Goal: Task Accomplishment & Management: Complete application form

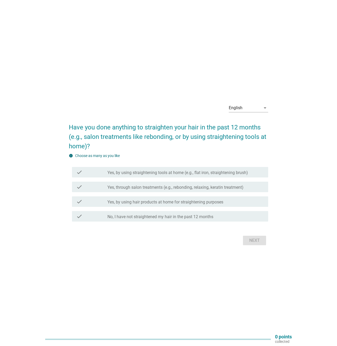
click at [248, 173] on label "Yes, by using straightening tools at home (e.g., flat iron, straightening brush)" at bounding box center [177, 172] width 141 height 5
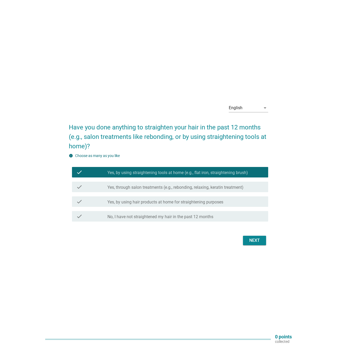
click at [224, 187] on label "Yes, through salon treatments (e.g., rebonding, relaxing, keratin treatment)" at bounding box center [175, 187] width 136 height 5
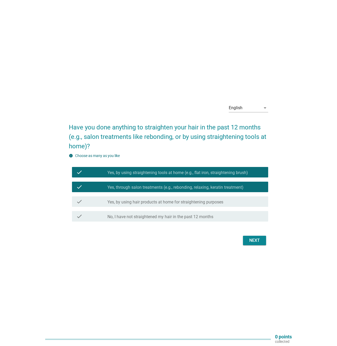
click at [256, 242] on div "Next" at bounding box center [254, 241] width 15 height 6
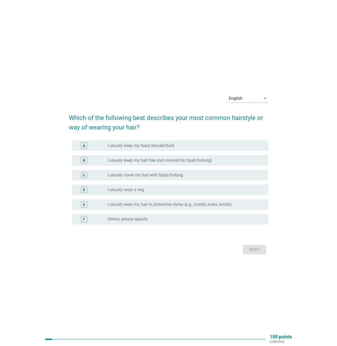
click at [245, 156] on div "B radio_button_unchecked I usually keep my hair free (not covered by hijab/tudu…" at bounding box center [170, 160] width 196 height 11
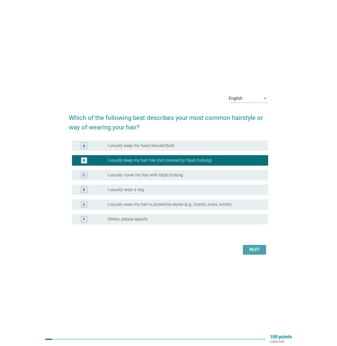
click at [261, 249] on div "Next" at bounding box center [254, 250] width 15 height 6
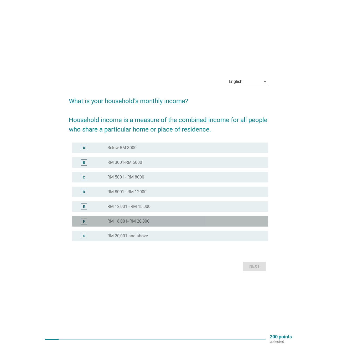
click at [234, 222] on div "radio_button_unchecked RM 18,001- RM 20,000" at bounding box center [183, 221] width 152 height 5
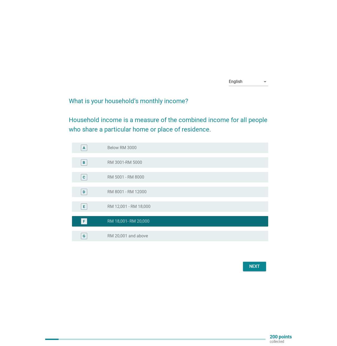
click at [258, 267] on div "Next" at bounding box center [254, 267] width 15 height 6
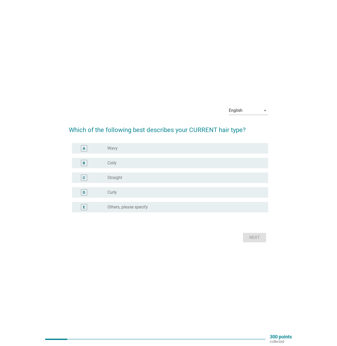
click at [245, 146] on div "radio_button_unchecked Wavy" at bounding box center [183, 148] width 152 height 5
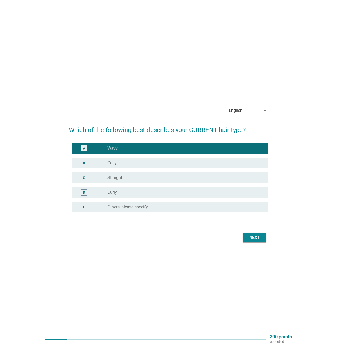
click at [258, 193] on div "radio_button_unchecked Curly" at bounding box center [183, 192] width 152 height 5
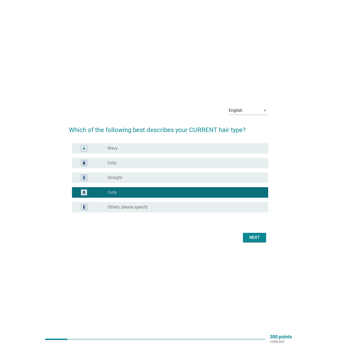
drag, startPoint x: 240, startPoint y: 147, endPoint x: 267, endPoint y: 201, distance: 59.8
click at [267, 201] on div "A radio_button_unchecked Wavy B radio_button_unchecked Coily C radio_button_unc…" at bounding box center [168, 178] width 199 height 74
click at [255, 236] on div "Next" at bounding box center [254, 238] width 15 height 6
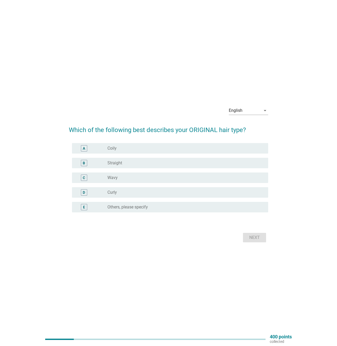
click at [208, 176] on div "radio_button_unchecked Wavy" at bounding box center [183, 177] width 152 height 5
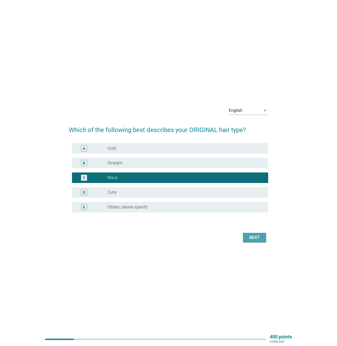
click at [259, 239] on div "Next" at bounding box center [254, 238] width 15 height 6
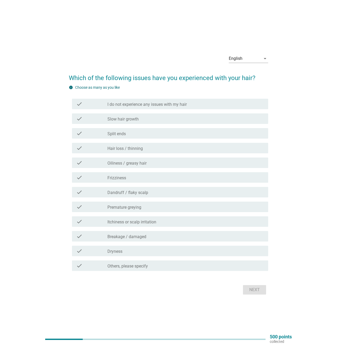
click at [194, 147] on div "check_box_outline_blank Hair loss / thinning" at bounding box center [185, 148] width 157 height 6
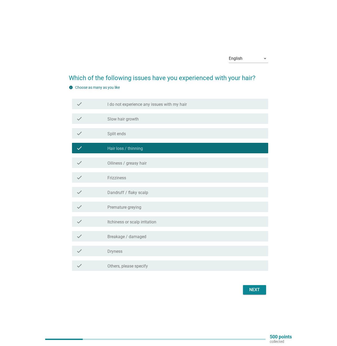
click at [185, 193] on div "check_box_outline_blank Dandruff / flaky scalp" at bounding box center [185, 192] width 157 height 6
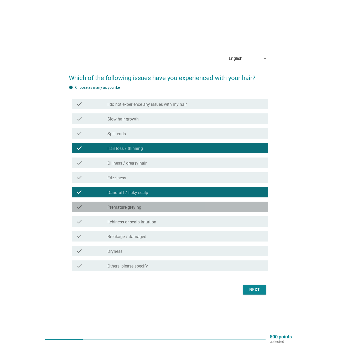
click at [189, 206] on div "check_box_outline_blank Premature greying" at bounding box center [185, 207] width 157 height 6
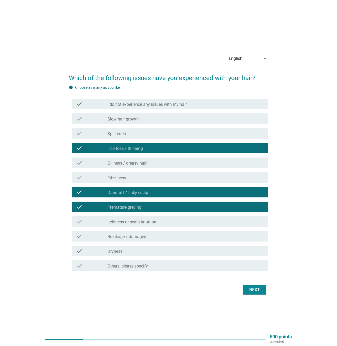
click at [251, 287] on div "Next" at bounding box center [254, 290] width 15 height 6
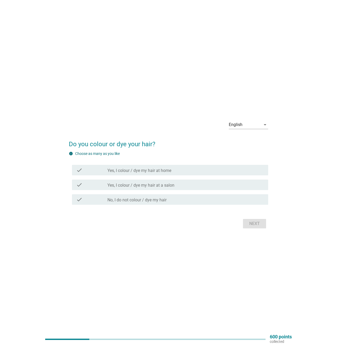
click at [216, 171] on div "check_box_outline_blank Yes, I colour / dye my hair at home" at bounding box center [185, 170] width 157 height 6
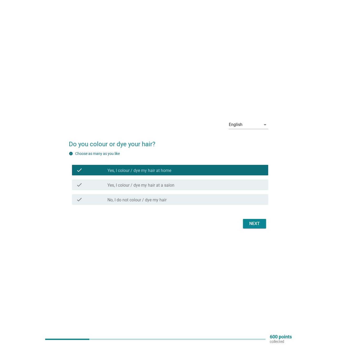
click at [251, 222] on div "Next" at bounding box center [254, 224] width 15 height 6
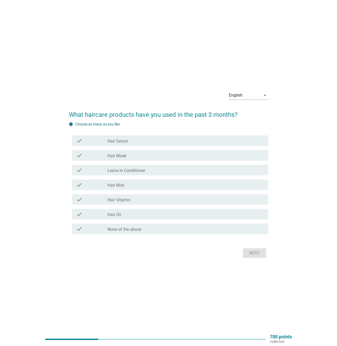
click at [222, 141] on div "check_box_outline_blank Hair Serum" at bounding box center [185, 141] width 157 height 6
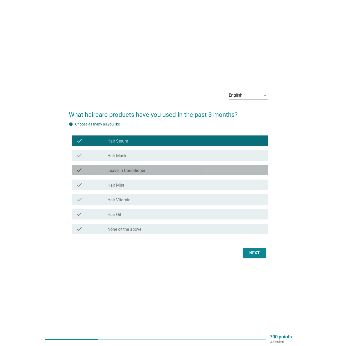
click at [204, 169] on div "check_box_outline_blank Leave in Conditioner" at bounding box center [185, 170] width 157 height 6
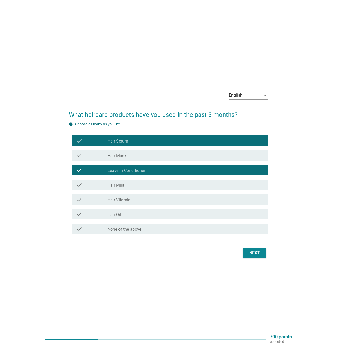
click at [200, 198] on div "check_box_outline_blank Hair Vitamin" at bounding box center [185, 200] width 157 height 6
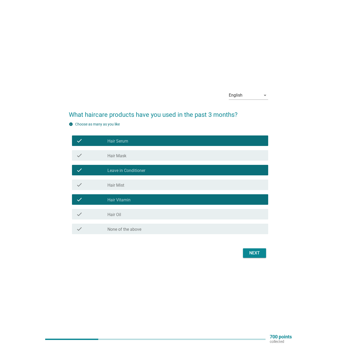
click at [193, 199] on div "check_box_outline_blank Hair Vitamin" at bounding box center [185, 200] width 157 height 6
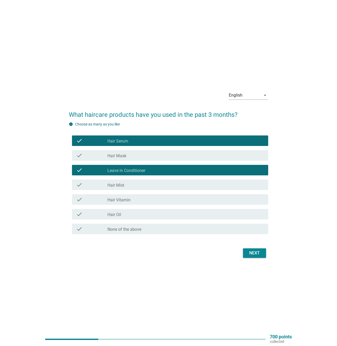
click at [193, 216] on div "check_box_outline_blank Hair Oil" at bounding box center [185, 214] width 157 height 6
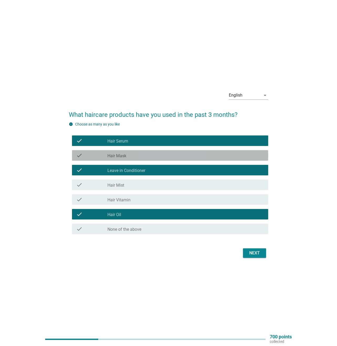
click at [188, 155] on div "check_box_outline_blank Hair Mask" at bounding box center [185, 155] width 157 height 6
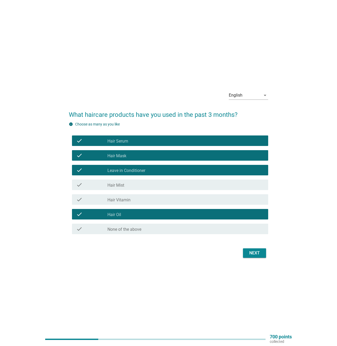
click at [223, 154] on div "check_box_outline_blank Hair Mask" at bounding box center [185, 155] width 157 height 6
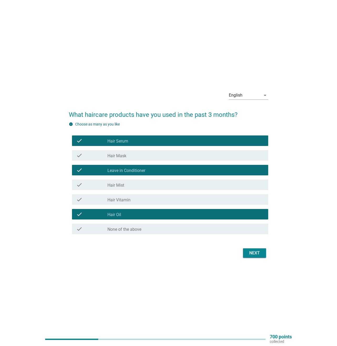
click at [256, 255] on div "Next" at bounding box center [254, 253] width 15 height 6
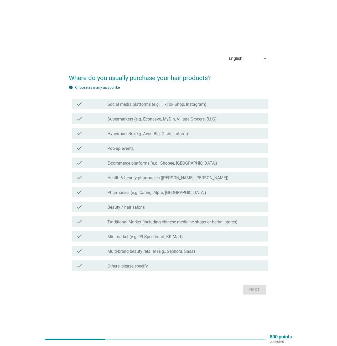
click at [191, 193] on div "check_box_outline_blank Pharmacies (e.g. Caring, Alpro, Health Lane)" at bounding box center [185, 192] width 157 height 6
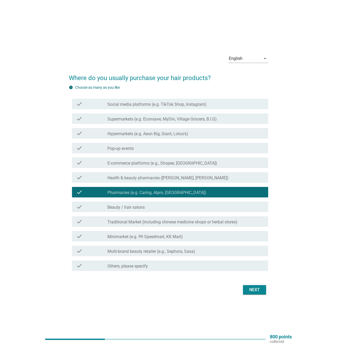
click at [197, 177] on label "Health & beauty pharmacies ([PERSON_NAME], [PERSON_NAME])" at bounding box center [167, 178] width 121 height 5
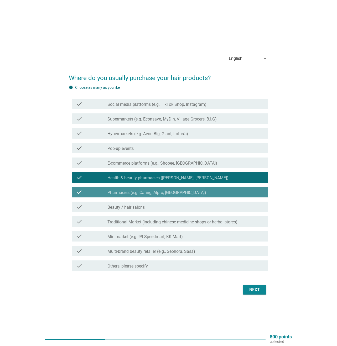
click at [195, 190] on div "check_box_outline_blank Pharmacies (e.g. Caring, Alpro, Health Lane)" at bounding box center [185, 192] width 157 height 6
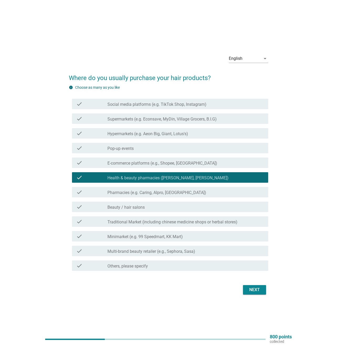
click at [209, 162] on div "check_box_outline_blank E-commerce platforms (e.g., Shopee, Lazada)" at bounding box center [185, 163] width 157 height 6
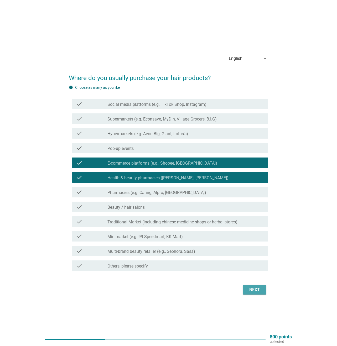
click at [258, 289] on div "Next" at bounding box center [254, 290] width 15 height 6
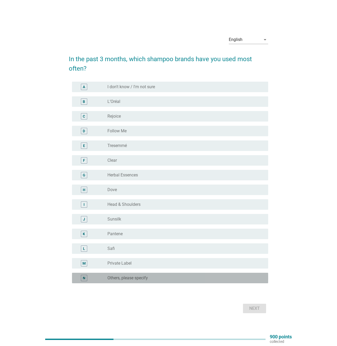
click at [189, 276] on div "radio_button_unchecked Others, please specify" at bounding box center [183, 278] width 152 height 5
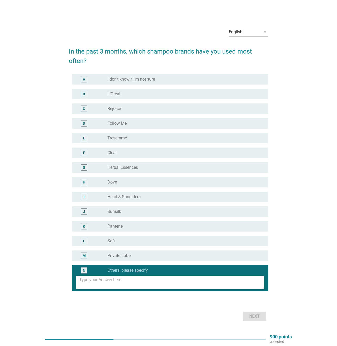
click at [239, 278] on textarea at bounding box center [171, 282] width 185 height 13
type textarea "Aiken"
click at [257, 315] on div "Next" at bounding box center [254, 317] width 15 height 6
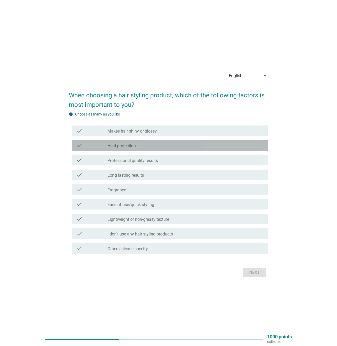
click at [187, 144] on div "check_box_outline_blank Heat protection" at bounding box center [185, 145] width 157 height 6
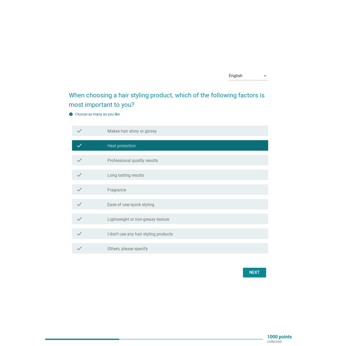
click at [191, 124] on div "check check_box_outline_blank Makes hair shiny or glossy" at bounding box center [168, 131] width 199 height 15
click at [185, 133] on div "check_box_outline_blank Makes hair shiny or glossy" at bounding box center [185, 131] width 157 height 6
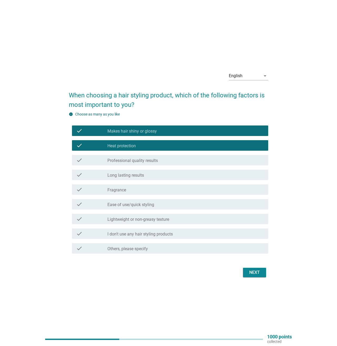
click at [172, 158] on div "check_box_outline_blank Professional quality results" at bounding box center [185, 160] width 157 height 6
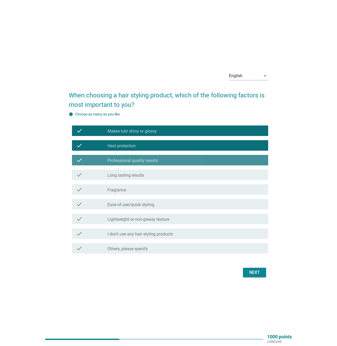
click at [170, 173] on div "check_box_outline_blank Long lasting results" at bounding box center [185, 175] width 157 height 6
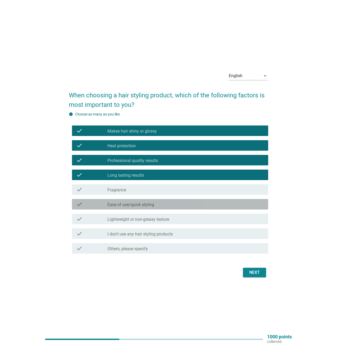
click at [221, 208] on div "check check_box_outline_blank Ease of use/quick styling" at bounding box center [170, 204] width 196 height 11
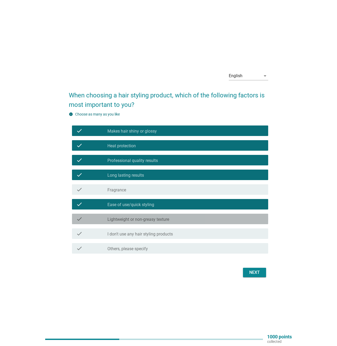
click at [220, 222] on div "check_box_outline_blank Lightweight or non-greasy texture" at bounding box center [185, 219] width 157 height 6
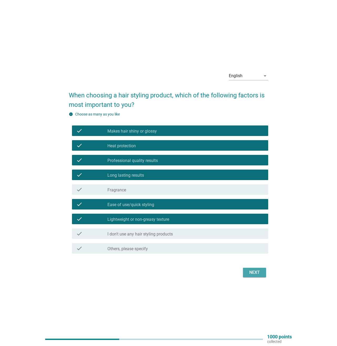
click at [253, 275] on div "Next" at bounding box center [254, 273] width 15 height 6
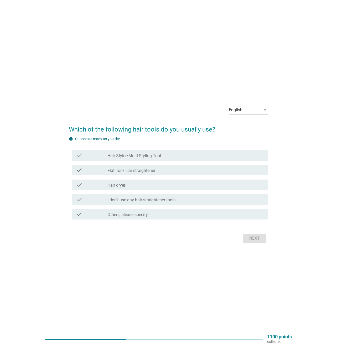
click at [170, 170] on div "check_box_outline_blank Flat iron/Hair straightener" at bounding box center [185, 170] width 157 height 6
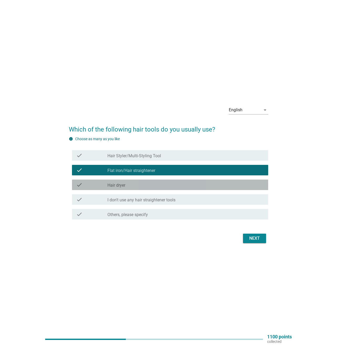
click at [158, 185] on div "check_box_outline_blank Hair dryer" at bounding box center [185, 185] width 157 height 6
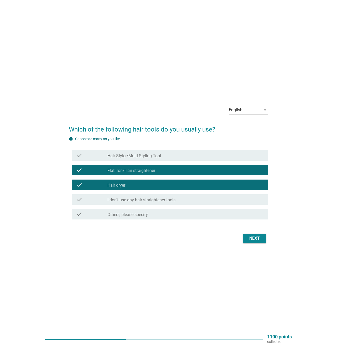
click at [254, 240] on div "Next" at bounding box center [254, 238] width 15 height 6
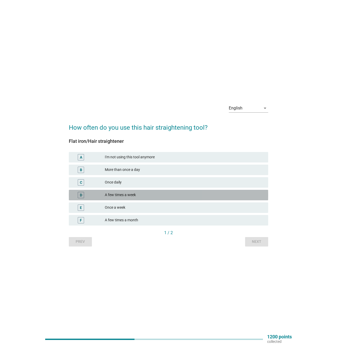
click at [213, 197] on div "A few times a week" at bounding box center [184, 195] width 159 height 6
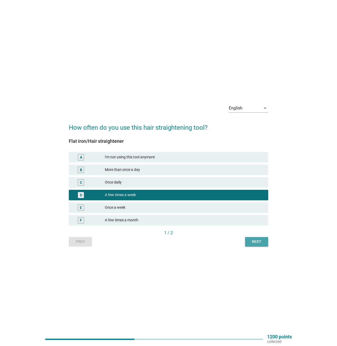
click at [255, 239] on div "Next" at bounding box center [256, 242] width 15 height 6
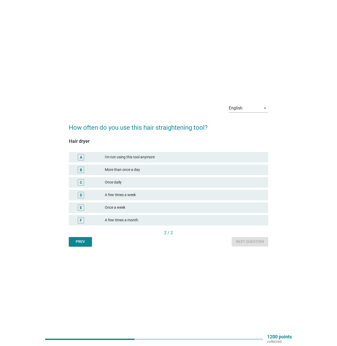
click at [207, 193] on div "A few times a week" at bounding box center [184, 195] width 159 height 6
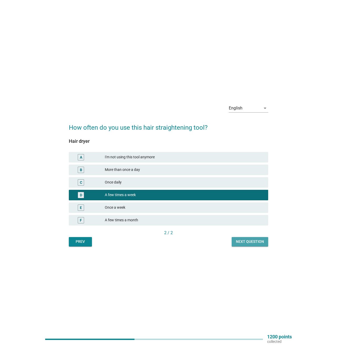
click at [246, 243] on div "Next question" at bounding box center [250, 242] width 28 height 6
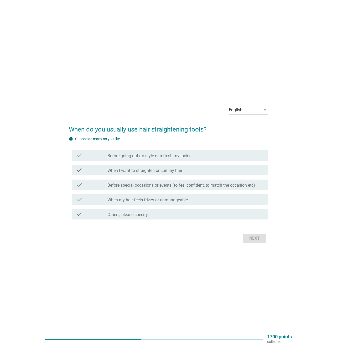
click at [205, 168] on div "check_box_outline_blank When I want to straighten or curl my hair" at bounding box center [185, 170] width 157 height 6
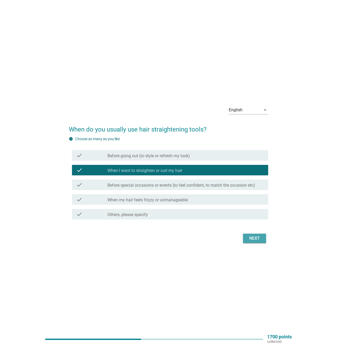
click at [259, 237] on div "Next" at bounding box center [254, 238] width 15 height 6
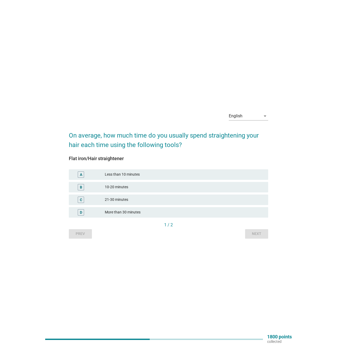
click at [215, 173] on div "Less than 10 minutes" at bounding box center [184, 175] width 159 height 6
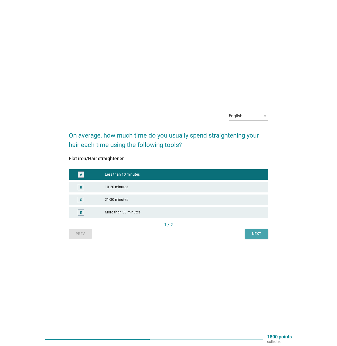
click at [253, 230] on button "Next" at bounding box center [256, 233] width 23 height 9
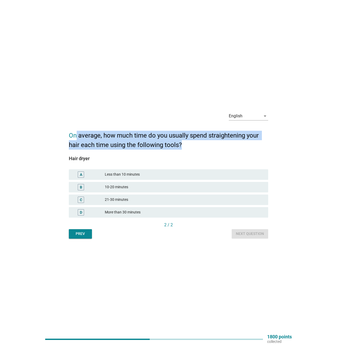
drag, startPoint x: 78, startPoint y: 137, endPoint x: 213, endPoint y: 148, distance: 135.3
click at [213, 148] on h2 "On average, how much time do you usually spend straightening your hair each tim…" at bounding box center [168, 138] width 199 height 24
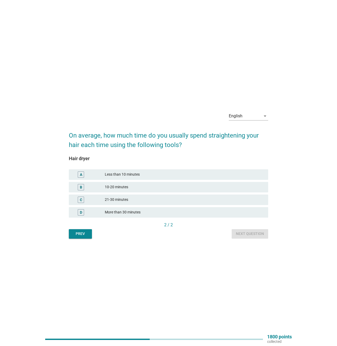
drag, startPoint x: 213, startPoint y: 148, endPoint x: 203, endPoint y: 153, distance: 11.2
click at [203, 153] on div "Hair dryer A Less than 10 minutes B 10-20 minutes C 21-30 minutes D More than 3…" at bounding box center [168, 186] width 199 height 72
click at [132, 172] on div "Less than 10 minutes" at bounding box center [184, 175] width 159 height 6
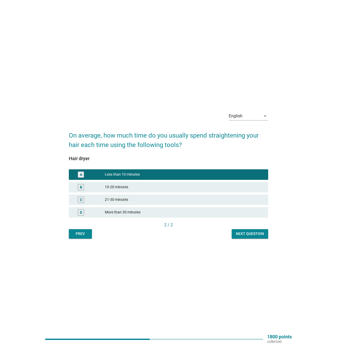
click at [245, 230] on button "Next question" at bounding box center [250, 233] width 37 height 9
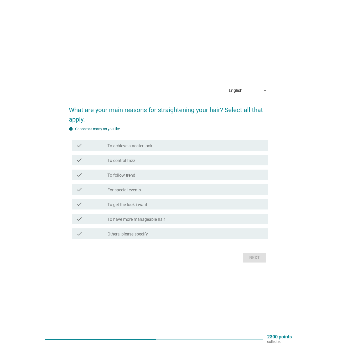
click at [162, 202] on div "check_box_outline_blank To get the look i want" at bounding box center [185, 204] width 157 height 6
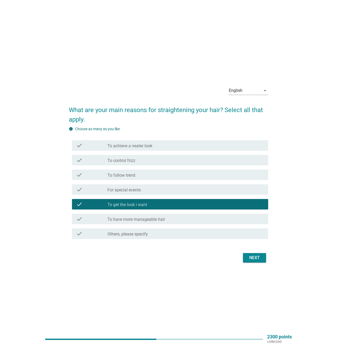
click at [246, 258] on button "Next" at bounding box center [254, 257] width 23 height 9
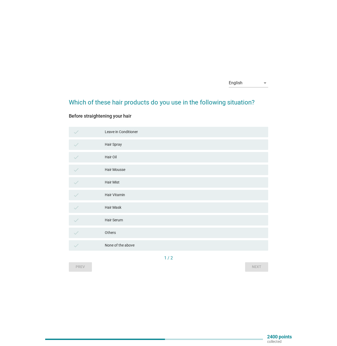
drag, startPoint x: 72, startPoint y: 116, endPoint x: 144, endPoint y: 112, distance: 72.1
click at [144, 112] on div "Before straightening your hair check Leave in Conditioner check Hair Spray chec…" at bounding box center [168, 181] width 199 height 148
drag, startPoint x: 144, startPoint y: 112, endPoint x: 186, endPoint y: 115, distance: 42.4
click at [186, 115] on div "Before straightening your hair" at bounding box center [168, 115] width 199 height 7
click at [170, 130] on div "Leave in Conditioner" at bounding box center [184, 132] width 159 height 6
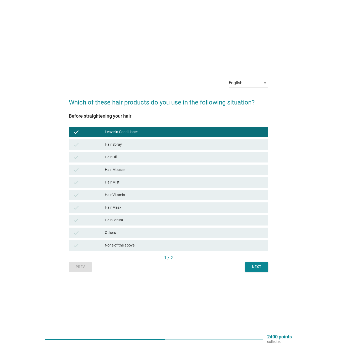
click at [136, 221] on div "Hair Serum" at bounding box center [184, 220] width 159 height 6
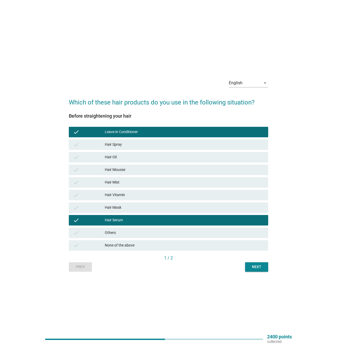
click at [259, 266] on div "Next" at bounding box center [256, 267] width 15 height 6
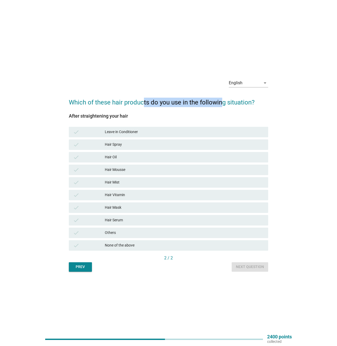
drag, startPoint x: 143, startPoint y: 103, endPoint x: 223, endPoint y: 100, distance: 79.9
click at [223, 100] on h2 "Which of these hair products do you use in the following situation?" at bounding box center [168, 100] width 199 height 15
click at [125, 113] on div "After straightening your hair check Leave in Conditioner check Hair Spray check…" at bounding box center [168, 181] width 199 height 148
drag, startPoint x: 137, startPoint y: 114, endPoint x: 36, endPoint y: 113, distance: 100.4
click at [36, 113] on div "English arrow_drop_down Which of these hair products do you use in the followin…" at bounding box center [169, 173] width 312 height 206
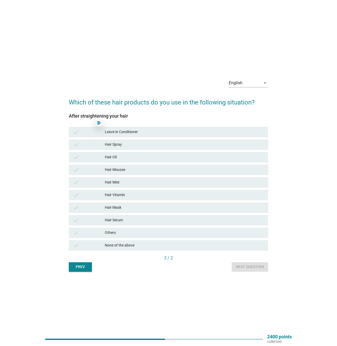
click at [231, 117] on div "After straightening your hair" at bounding box center [168, 115] width 199 height 7
click at [126, 243] on div "None of the above" at bounding box center [184, 246] width 159 height 6
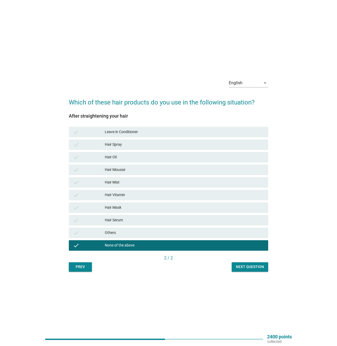
click at [249, 265] on div "Next question" at bounding box center [250, 267] width 28 height 6
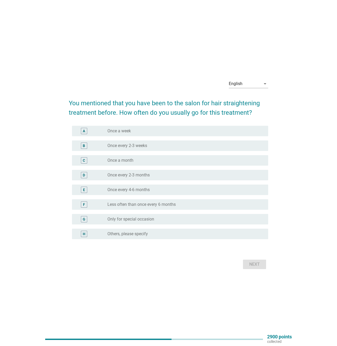
click at [217, 202] on div "radio_button_unchecked Less often than once every 6 months" at bounding box center [185, 205] width 157 height 6
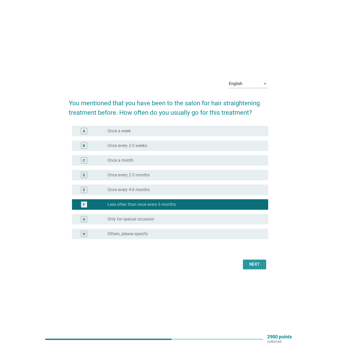
drag, startPoint x: 254, startPoint y: 264, endPoint x: 263, endPoint y: 259, distance: 10.8
click at [253, 264] on div "Next" at bounding box center [254, 264] width 15 height 6
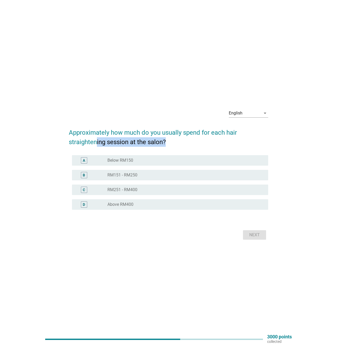
drag, startPoint x: 97, startPoint y: 141, endPoint x: 186, endPoint y: 142, distance: 89.4
click at [186, 142] on h2 "Approximately how much do you usually spend for each hair straightening session…" at bounding box center [168, 135] width 199 height 24
click at [239, 137] on h2 "Approximately how much do you usually spend for each hair straightening session…" at bounding box center [168, 135] width 199 height 24
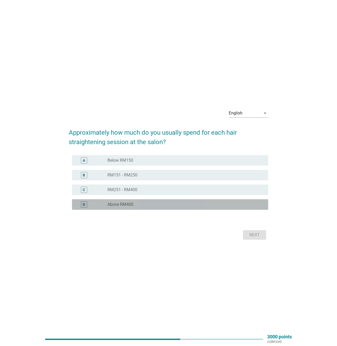
click at [208, 203] on div "radio_button_unchecked Above RM400" at bounding box center [183, 204] width 152 height 5
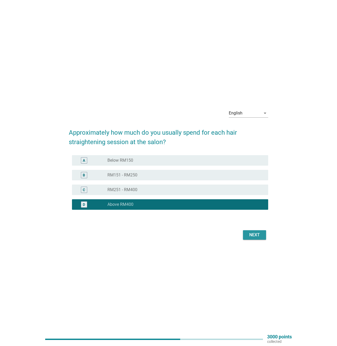
drag, startPoint x: 256, startPoint y: 235, endPoint x: 295, endPoint y: 182, distance: 66.0
click at [295, 182] on div "English arrow_drop_down Approximately how much do you usually spend for each ha…" at bounding box center [169, 173] width 312 height 145
drag, startPoint x: 257, startPoint y: 233, endPoint x: 314, endPoint y: 166, distance: 87.3
click at [314, 166] on div "English arrow_drop_down Approximately how much do you usually spend for each ha…" at bounding box center [169, 173] width 312 height 145
click at [251, 237] on div "Next" at bounding box center [254, 235] width 15 height 6
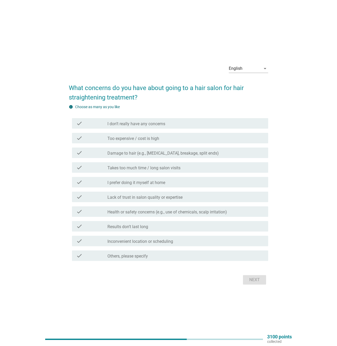
click at [181, 166] on div "check_box_outline_blank Takes too much time / long salon visits" at bounding box center [185, 168] width 157 height 6
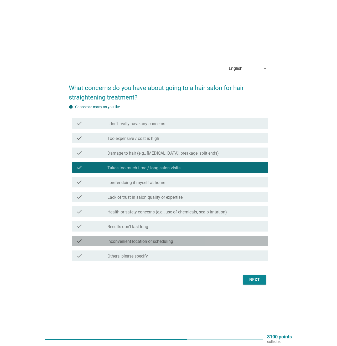
click at [171, 240] on label "Inconvenient location or scheduling" at bounding box center [140, 241] width 66 height 5
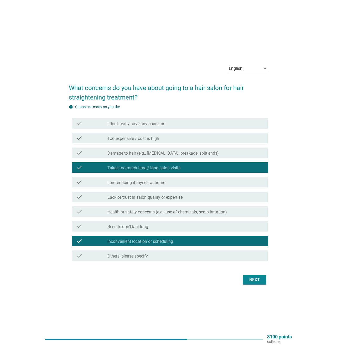
click at [239, 197] on div "check_box_outline_blank Lack of trust in salon quality or expertise" at bounding box center [185, 197] width 157 height 6
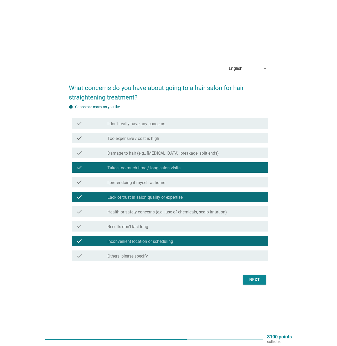
click at [239, 154] on div "check_box_outline_blank Damage to hair (e.g., [MEDICAL_DATA], breakage, split e…" at bounding box center [185, 153] width 157 height 6
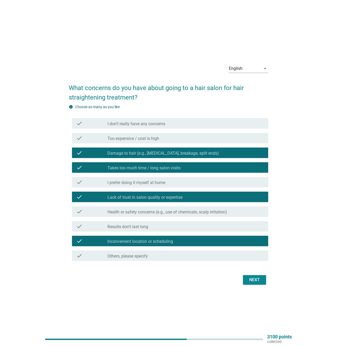
click at [256, 280] on div "Next" at bounding box center [254, 280] width 15 height 6
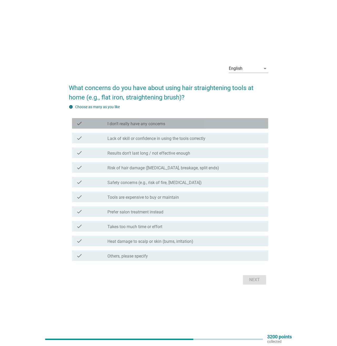
click at [207, 125] on div "check_box_outline_blank I don’t really have any concerns" at bounding box center [185, 123] width 157 height 6
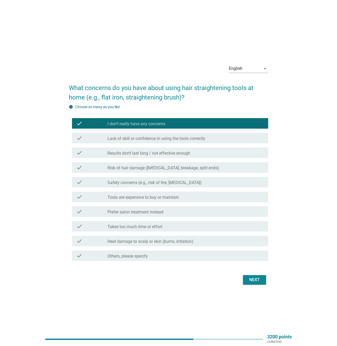
click at [260, 281] on div "Next" at bounding box center [254, 280] width 15 height 6
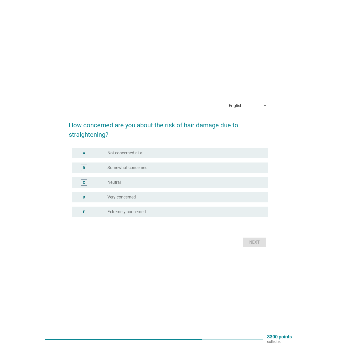
click at [213, 168] on div "radio_button_unchecked Somewhat concerned" at bounding box center [183, 167] width 152 height 5
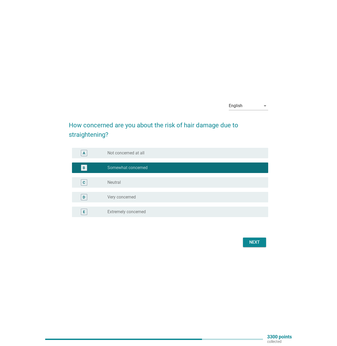
click at [264, 244] on button "Next" at bounding box center [254, 242] width 23 height 9
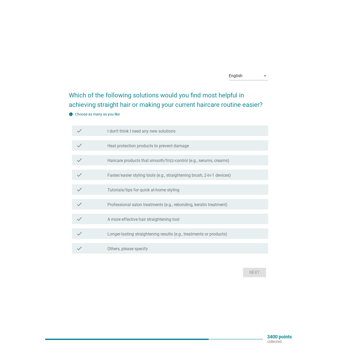
click at [223, 144] on div "check_box_outline_blank Heat protection products to prevent damage" at bounding box center [185, 145] width 157 height 6
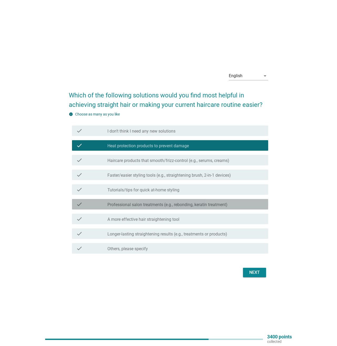
click at [232, 207] on div "check_box_outline_blank Professional salon treatments (e.g., rebonding, keratin…" at bounding box center [185, 204] width 157 height 6
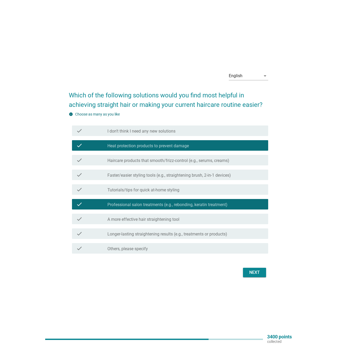
click at [247, 274] on button "Next" at bounding box center [254, 272] width 23 height 9
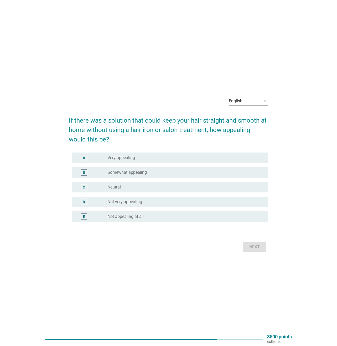
click at [212, 156] on div "radio_button_unchecked Very appealing" at bounding box center [183, 157] width 152 height 5
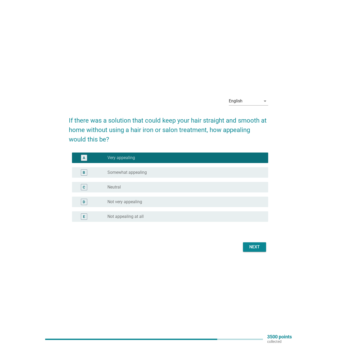
click at [253, 247] on div "Next" at bounding box center [254, 247] width 15 height 6
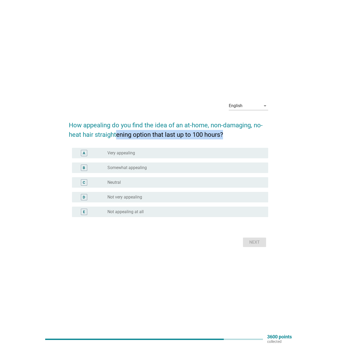
drag, startPoint x: 117, startPoint y: 132, endPoint x: 262, endPoint y: 136, distance: 144.8
click at [262, 136] on h2 "How appealing do you find the idea of an at-home, non-damaging, no-heat hair st…" at bounding box center [168, 127] width 199 height 24
drag, startPoint x: 262, startPoint y: 136, endPoint x: 305, endPoint y: 168, distance: 53.7
click at [305, 168] on div "English arrow_drop_down How appealing do you find the idea of an at-home, non-d…" at bounding box center [169, 173] width 312 height 160
click at [222, 168] on div "radio_button_unchecked Somewhat appealing" at bounding box center [183, 167] width 152 height 5
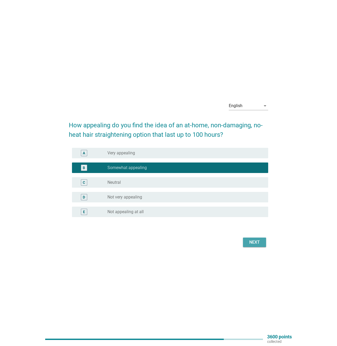
click at [258, 240] on div "Next" at bounding box center [254, 242] width 15 height 6
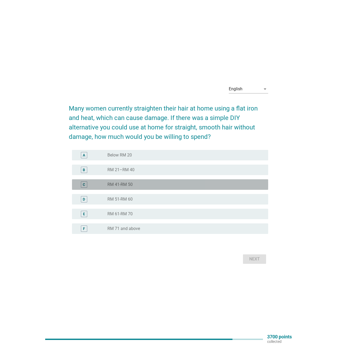
click at [239, 184] on div "radio_button_unchecked RM 41-RM 50" at bounding box center [183, 184] width 152 height 5
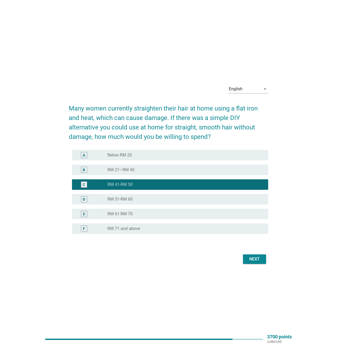
click at [260, 260] on div "Next" at bounding box center [254, 259] width 15 height 6
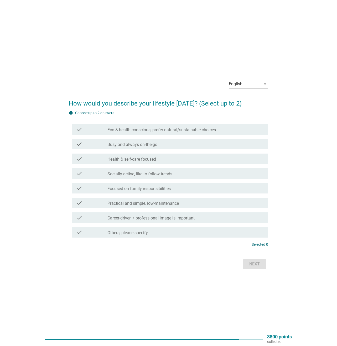
click at [201, 144] on div "check_box_outline_blank Busy and always on-the-go" at bounding box center [185, 144] width 157 height 6
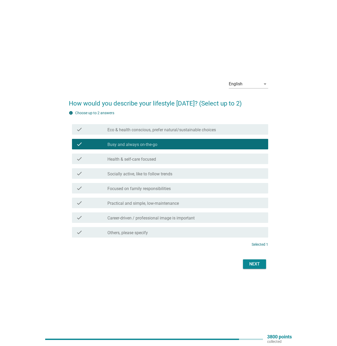
click at [263, 265] on button "Next" at bounding box center [254, 264] width 23 height 9
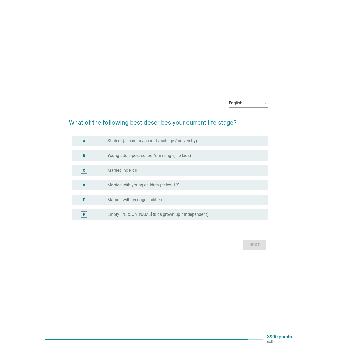
click at [213, 171] on div "radio_button_unchecked Married, no kids" at bounding box center [183, 170] width 152 height 5
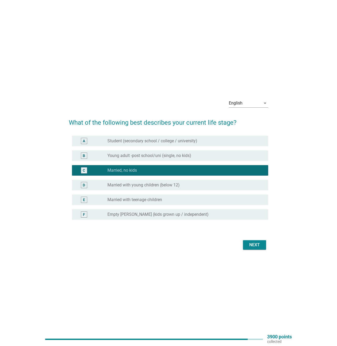
click at [249, 238] on form "What of the following best describes your current life stage? A radio_button_un…" at bounding box center [168, 182] width 199 height 139
drag, startPoint x: 255, startPoint y: 244, endPoint x: 263, endPoint y: 247, distance: 8.2
click at [255, 244] on div "Next" at bounding box center [254, 245] width 15 height 6
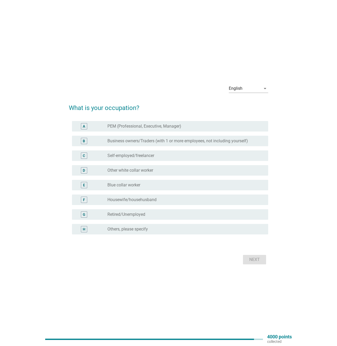
click at [180, 167] on div "D radio_button_unchecked Other white collar worker" at bounding box center [170, 170] width 196 height 11
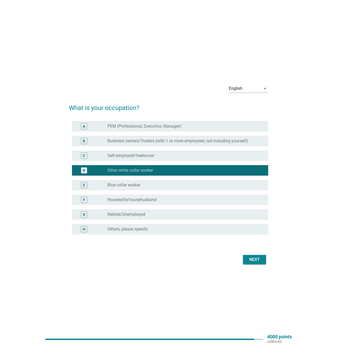
click at [200, 126] on div "radio_button_unchecked PEM (Professional, Executive, Manager)" at bounding box center [183, 126] width 152 height 5
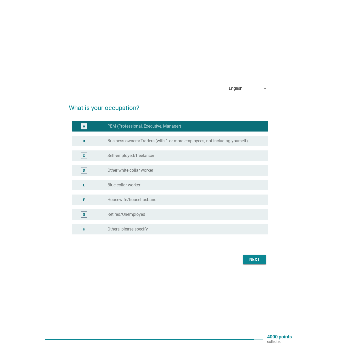
click at [250, 261] on div "Next" at bounding box center [254, 260] width 15 height 6
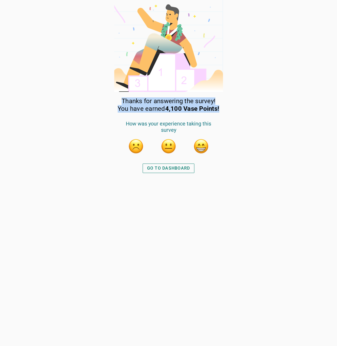
drag, startPoint x: 114, startPoint y: 102, endPoint x: 227, endPoint y: 107, distance: 113.2
click at [227, 107] on div "Thanks for answering the survey! You have earned 4,100 Vase Points! How was you…" at bounding box center [168, 173] width 337 height 346
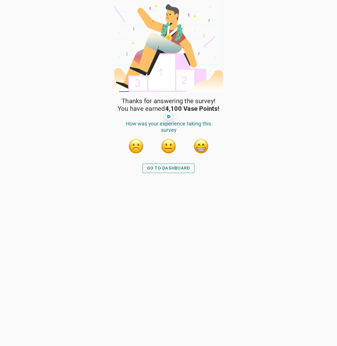
drag, startPoint x: 227, startPoint y: 107, endPoint x: 233, endPoint y: 120, distance: 13.6
click at [232, 111] on div "Thanks for answering the survey! You have earned 4,100 Vase Points! How was you…" at bounding box center [168, 173] width 337 height 346
click at [203, 150] on button "button" at bounding box center [201, 146] width 16 height 16
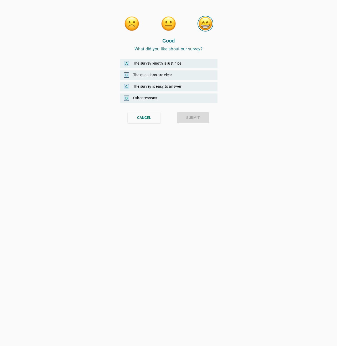
click at [187, 64] on div "A The survey length is just nice" at bounding box center [169, 63] width 98 height 9
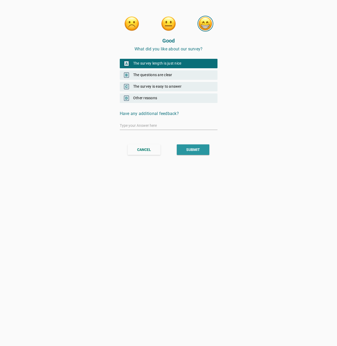
drag, startPoint x: 192, startPoint y: 151, endPoint x: 184, endPoint y: 197, distance: 46.7
click at [184, 197] on div "Good What did you like about our survey? A The survey length is just nice B The…" at bounding box center [169, 173] width 110 height 346
click at [191, 147] on div "SUBMIT" at bounding box center [193, 150] width 14 height 6
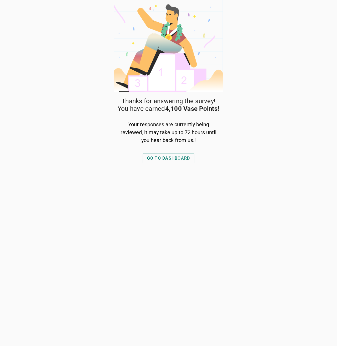
click at [176, 160] on div "GO TO DASHBOARD" at bounding box center [168, 158] width 43 height 6
